Goal: Go to known website: Access a specific website the user already knows

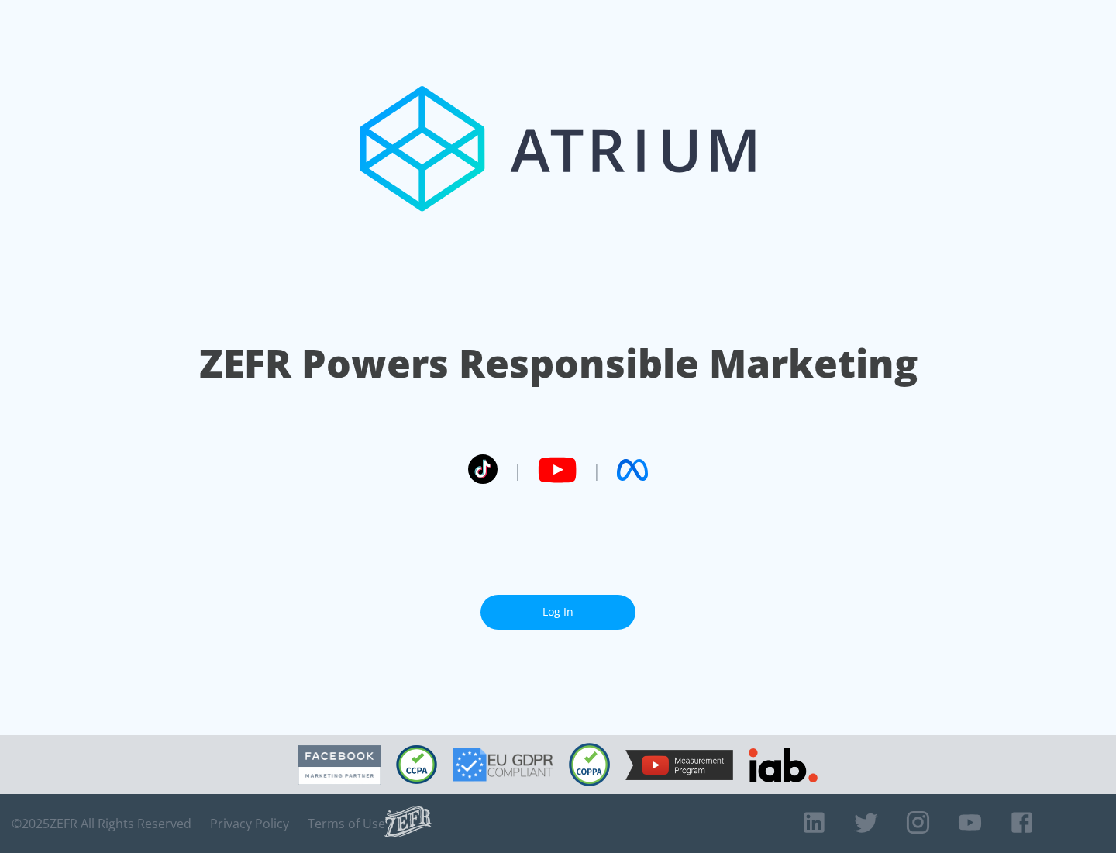
click at [558, 612] on link "Log In" at bounding box center [558, 612] width 155 height 35
